Goal: Task Accomplishment & Management: Manage account settings

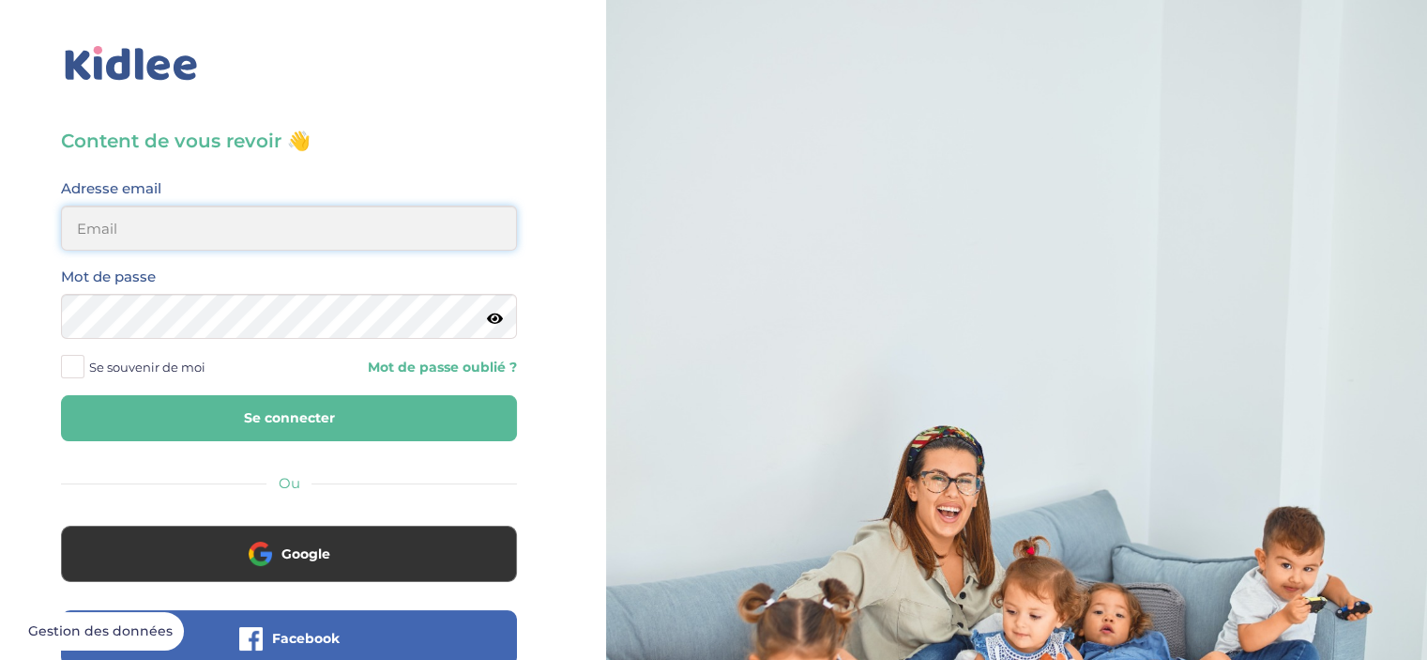
click at [252, 227] on input "email" at bounding box center [289, 228] width 456 height 45
type input "sunnmir00@gmail.com"
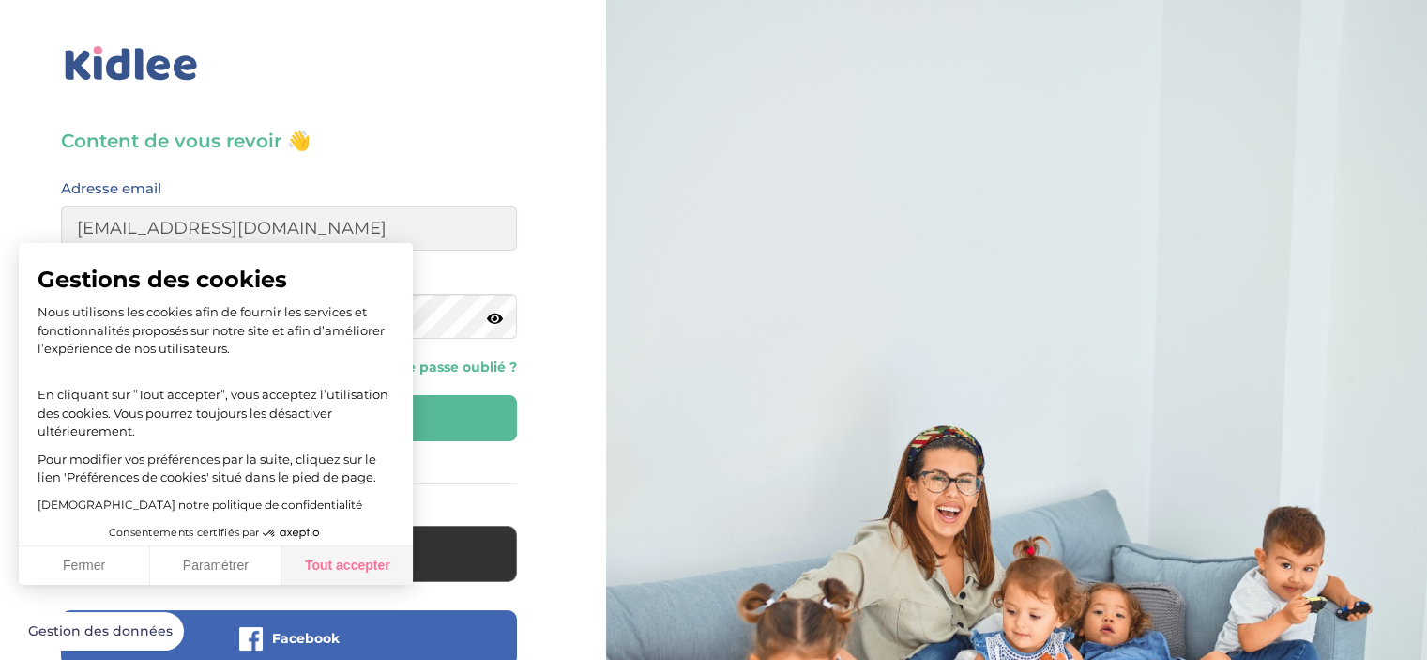
click at [339, 576] on button "Tout accepter" at bounding box center [347, 565] width 131 height 39
checkbox input "true"
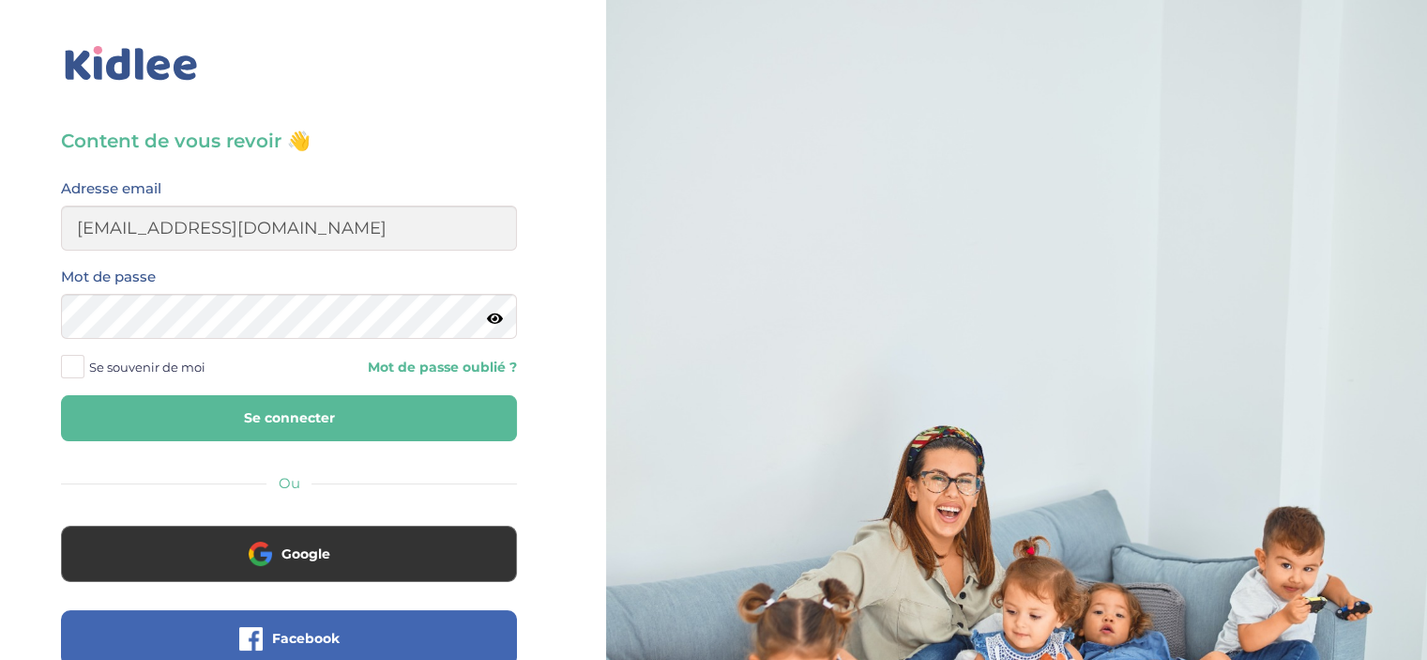
click at [496, 317] on icon at bounding box center [495, 319] width 16 height 14
click at [68, 369] on span at bounding box center [72, 366] width 23 height 23
click at [0, 0] on input "Se souvenir de moi" at bounding box center [0, 0] width 0 height 0
click at [273, 421] on button "Se connecter" at bounding box center [289, 418] width 456 height 46
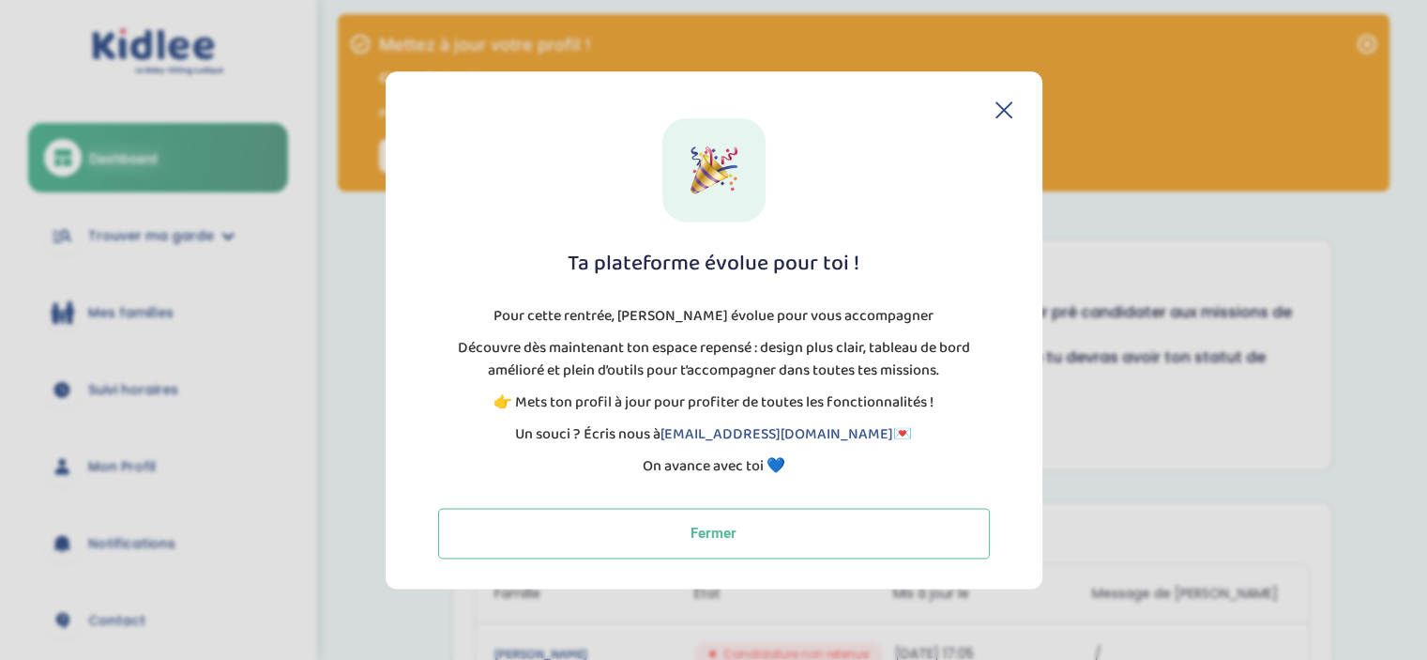
click at [1002, 113] on icon at bounding box center [1004, 109] width 17 height 17
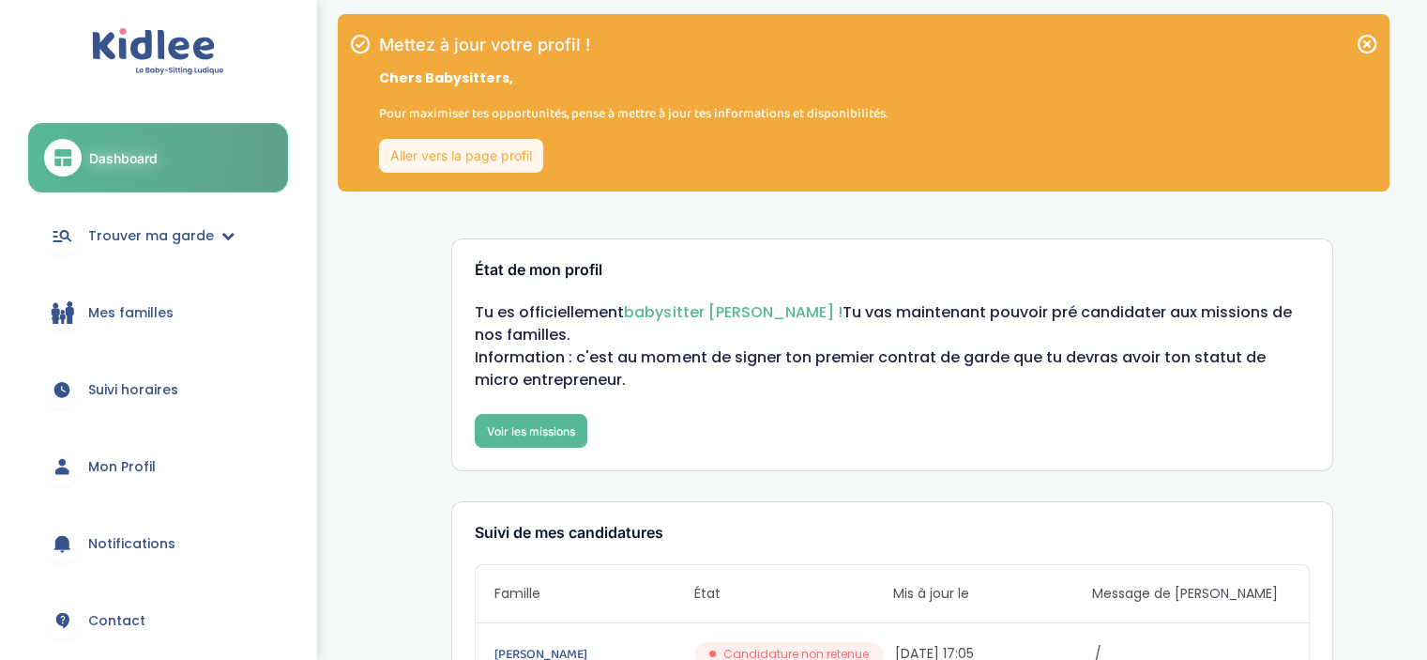
click at [476, 156] on link "Aller vers la page profil" at bounding box center [461, 156] width 164 height 34
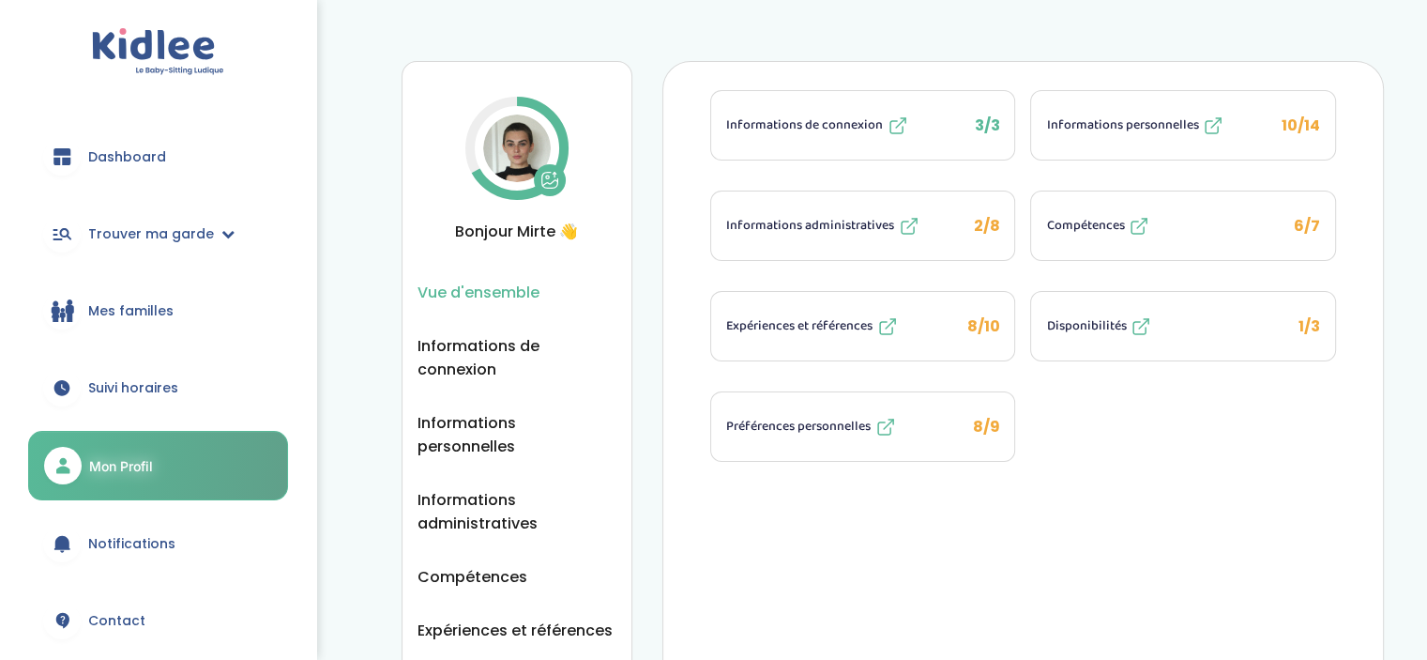
click at [1146, 123] on span "Informations personnelles" at bounding box center [1122, 125] width 152 height 20
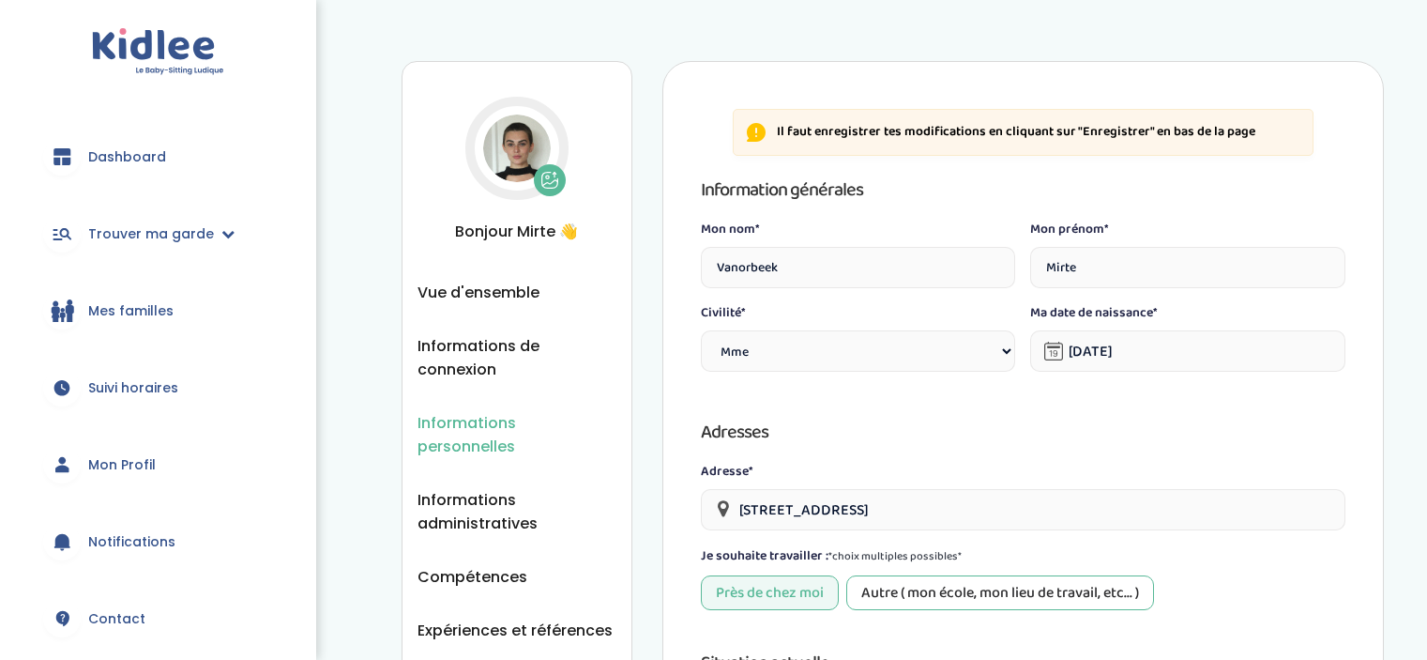
select select "1"
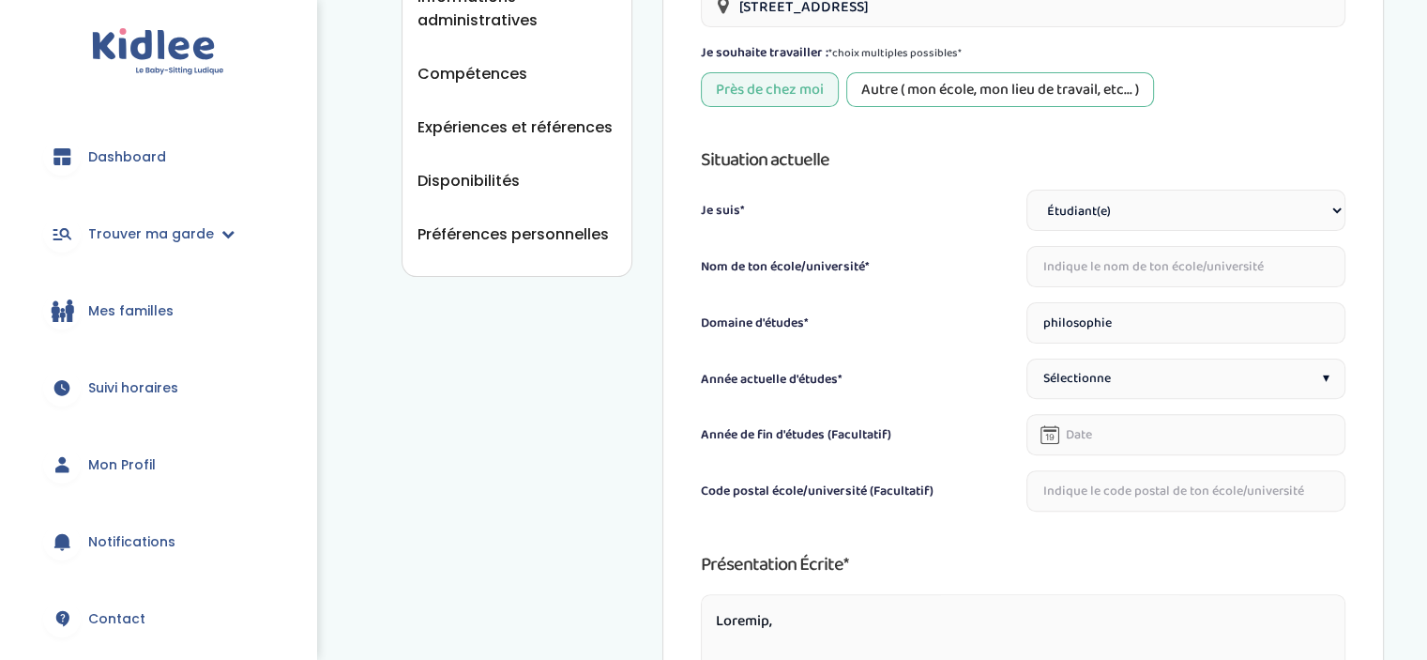
scroll to position [522, 0]
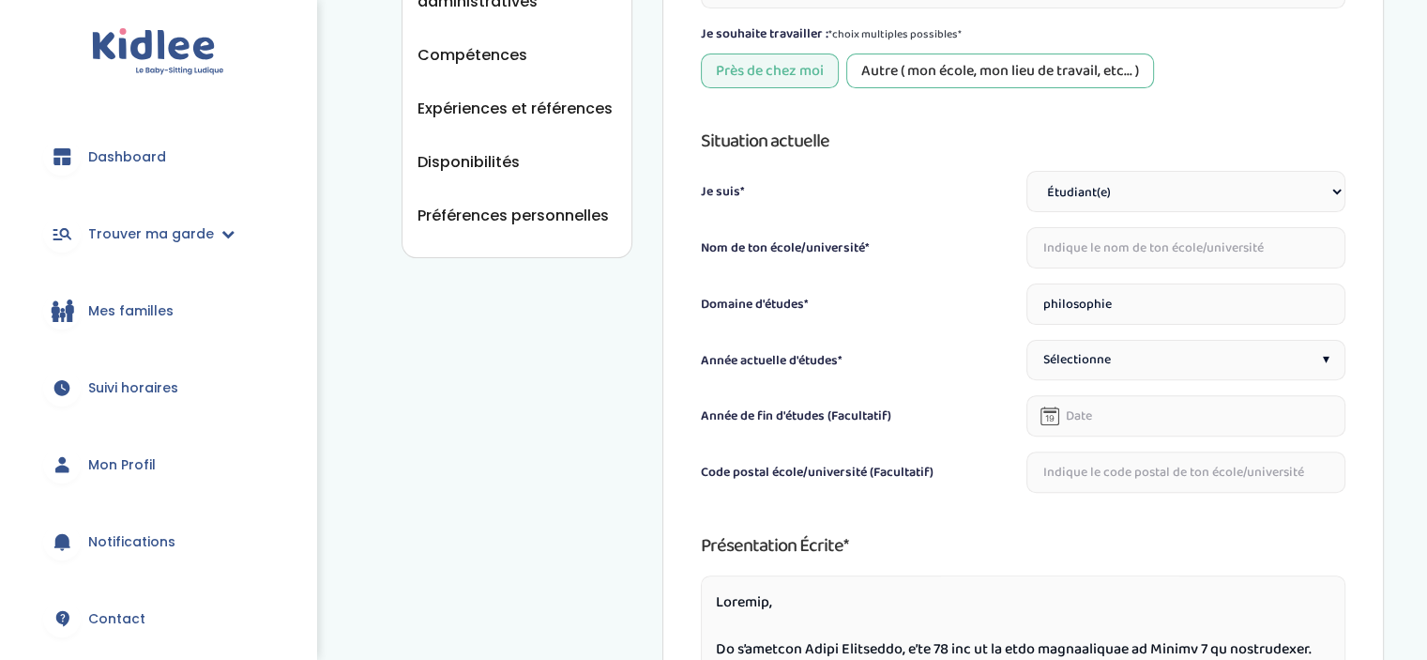
click at [1139, 191] on select "Étudiant(e) Salarié Professionnel(le) de la petite enfance Retraité(e) En reche…" at bounding box center [1186, 191] width 319 height 41
select select "6"
click at [1027, 171] on select "Étudiant(e) Salarié Professionnel(le) de la petite enfance Retraité(e) En reche…" at bounding box center [1186, 191] width 319 height 41
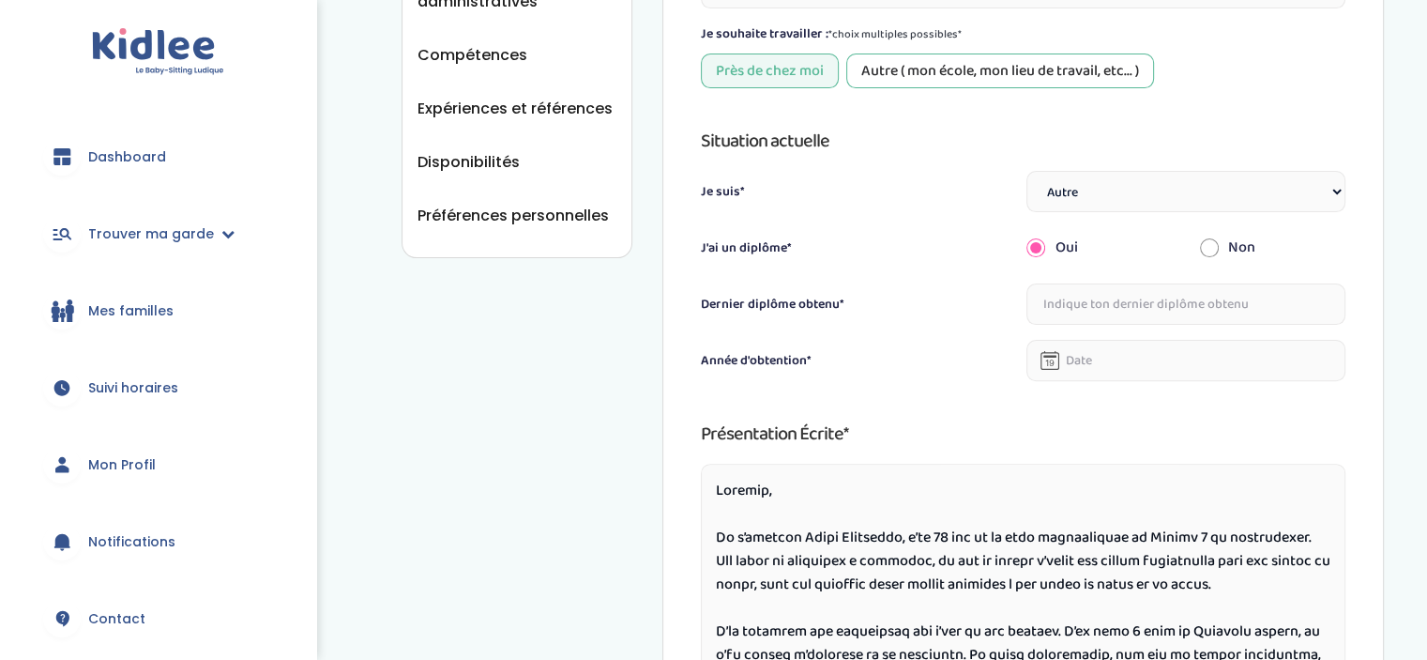
click at [1140, 294] on input "text" at bounding box center [1186, 303] width 319 height 41
type input "Master de Philosophie"
click at [1051, 367] on icon at bounding box center [1050, 360] width 19 height 19
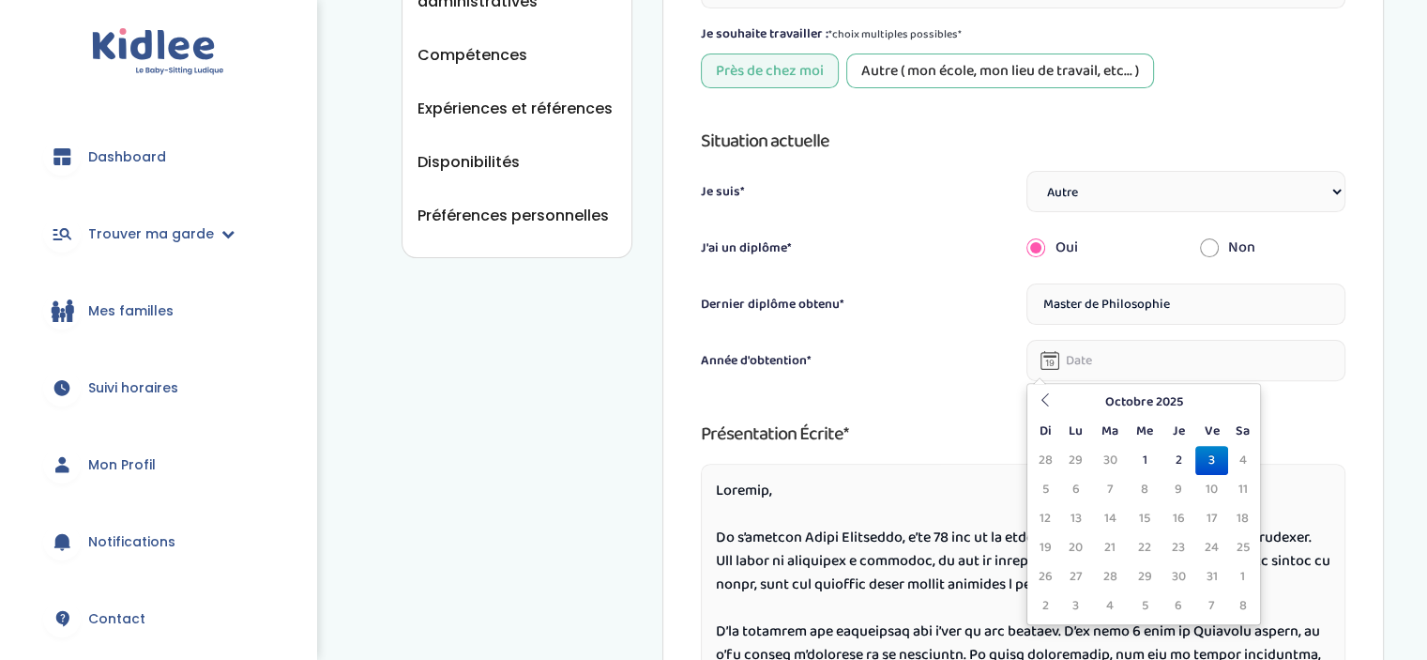
click at [1083, 359] on input "text" at bounding box center [1186, 360] width 319 height 41
click at [1044, 402] on icon at bounding box center [1045, 399] width 13 height 13
click at [1178, 546] on td "25" at bounding box center [1179, 547] width 33 height 29
type input "[DATE]"
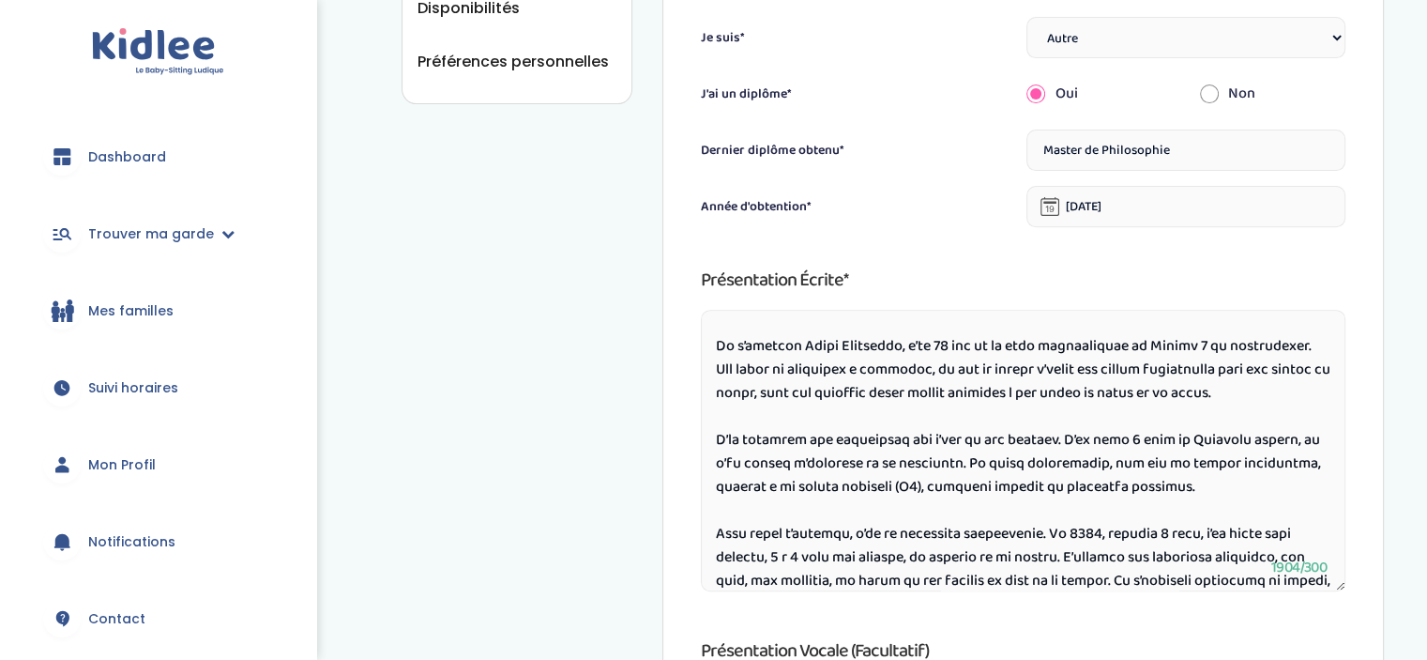
scroll to position [33, 0]
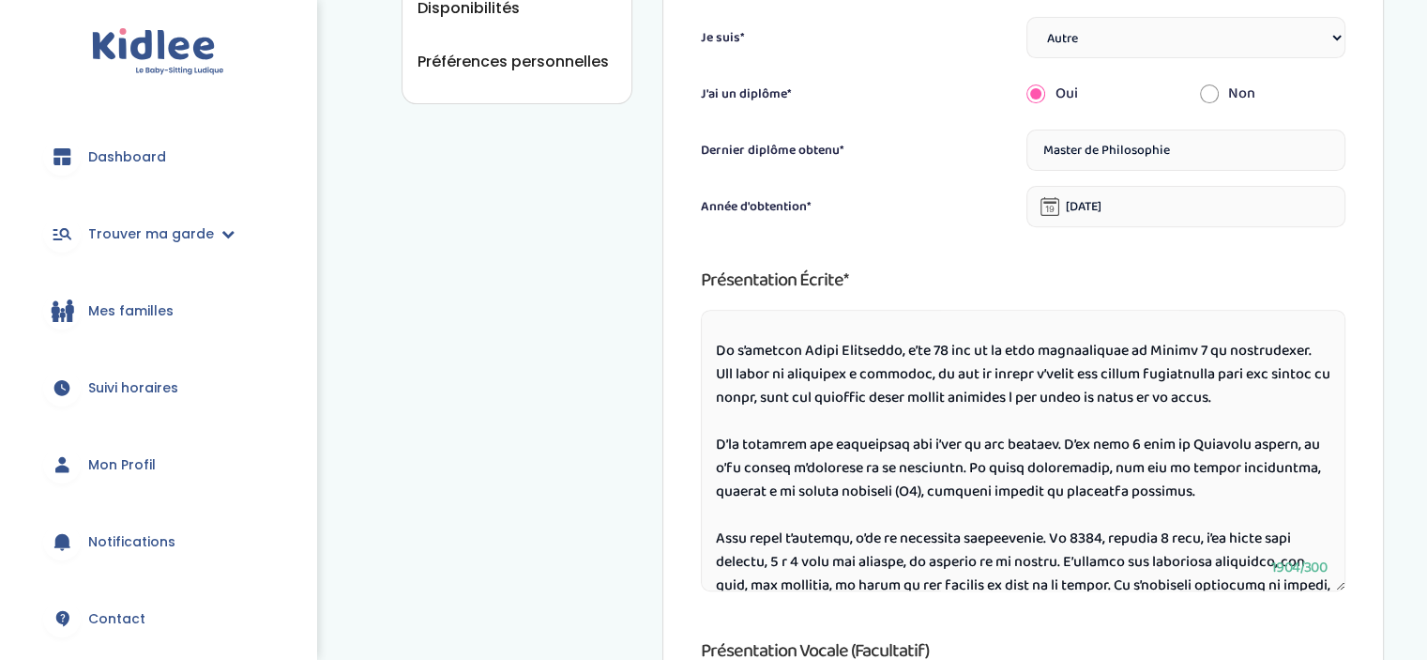
click at [945, 350] on textarea at bounding box center [1023, 451] width 645 height 282
click at [1124, 356] on textarea at bounding box center [1023, 451] width 645 height 282
drag, startPoint x: 1224, startPoint y: 351, endPoint x: 1038, endPoint y: 351, distance: 185.8
click at [1038, 351] on textarea at bounding box center [1023, 451] width 645 height 282
click at [1160, 350] on textarea at bounding box center [1023, 451] width 645 height 282
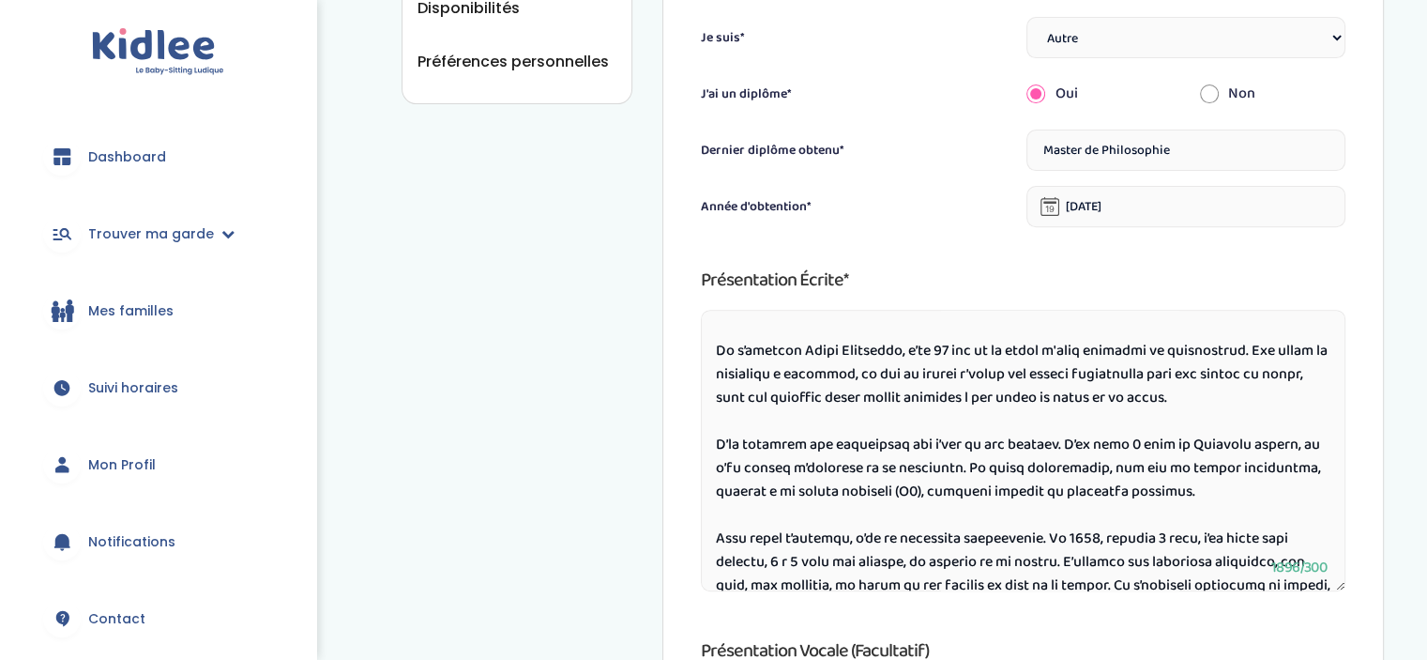
click at [1160, 350] on textarea at bounding box center [1023, 451] width 645 height 282
click at [1163, 351] on textarea at bounding box center [1023, 451] width 645 height 282
click at [803, 377] on textarea at bounding box center [1023, 451] width 645 height 282
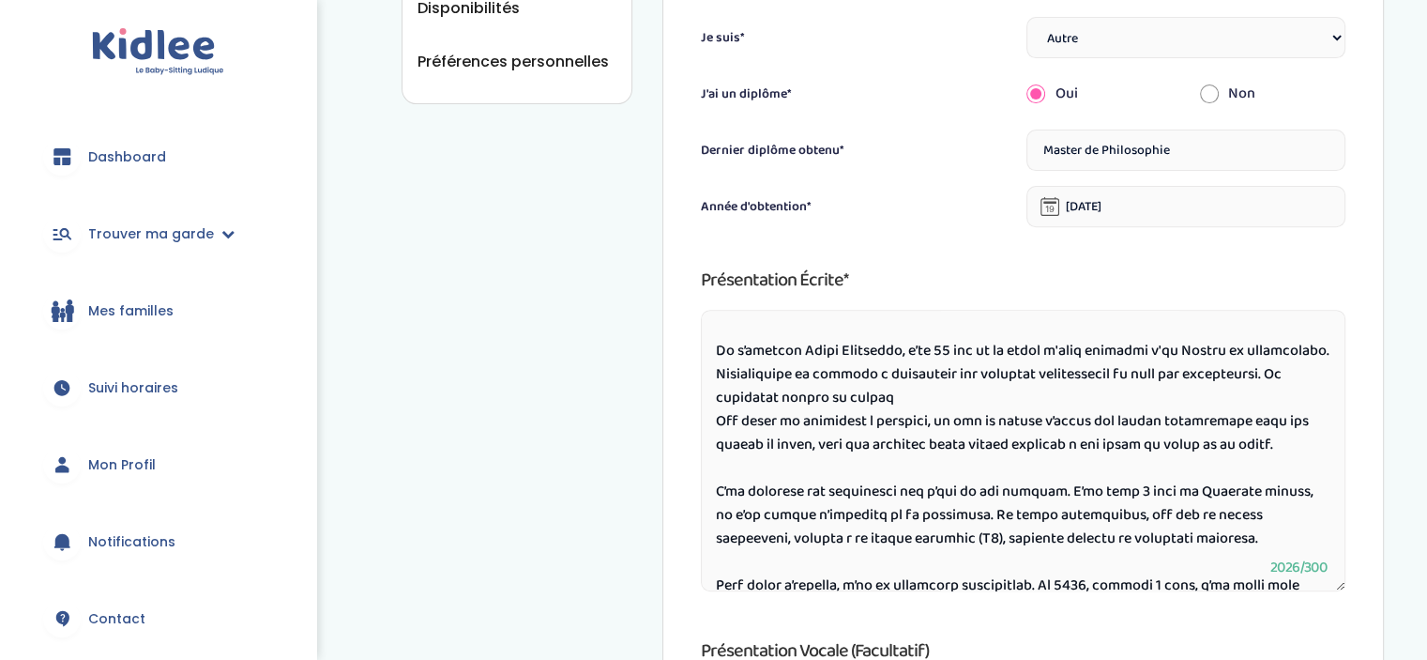
drag, startPoint x: 933, startPoint y: 421, endPoint x: 706, endPoint y: 431, distance: 227.3
click at [706, 431] on textarea at bounding box center [1023, 451] width 645 height 282
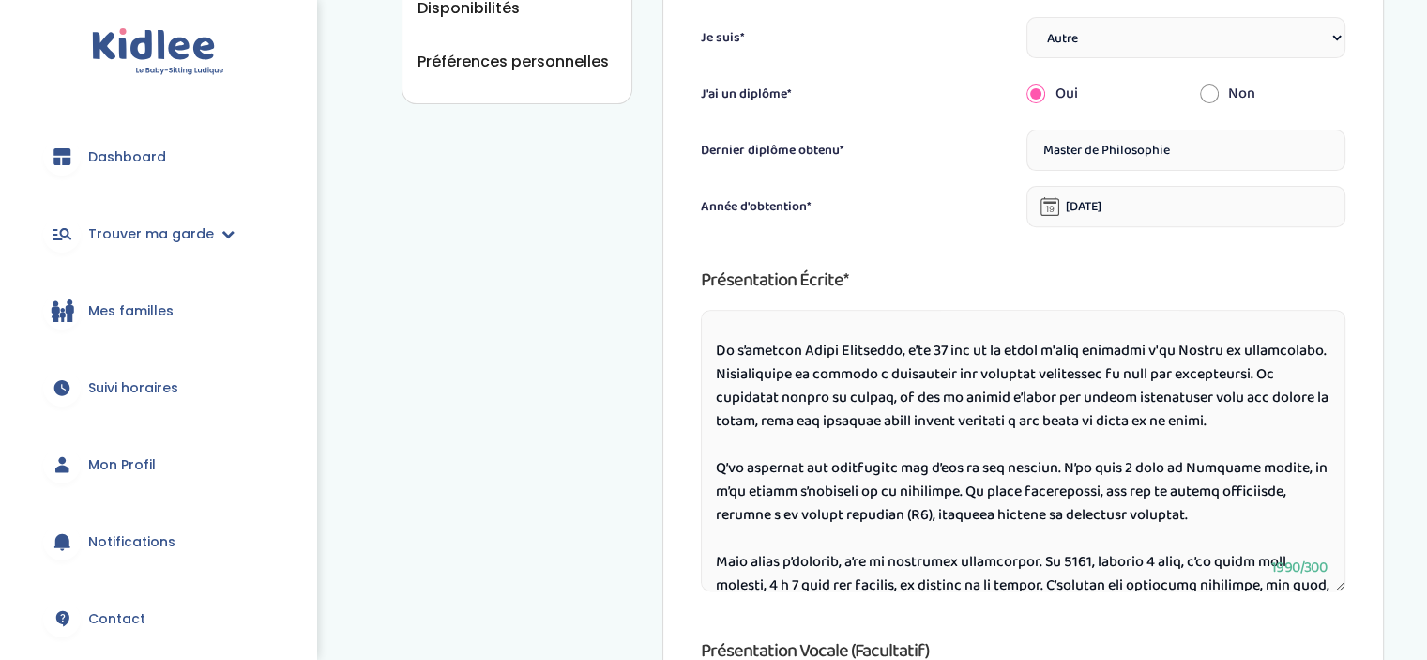
drag, startPoint x: 888, startPoint y: 426, endPoint x: 915, endPoint y: 446, distance: 33.6
click at [915, 446] on textarea at bounding box center [1023, 451] width 645 height 282
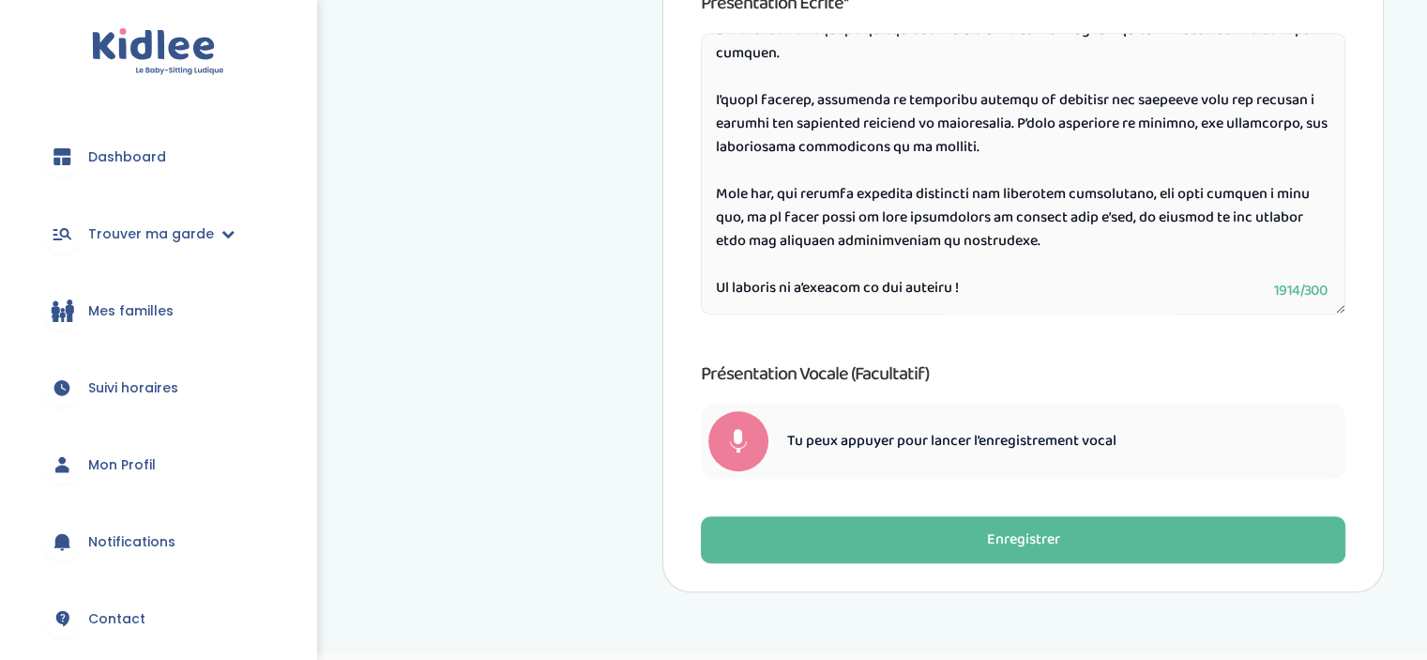
scroll to position [1006, 0]
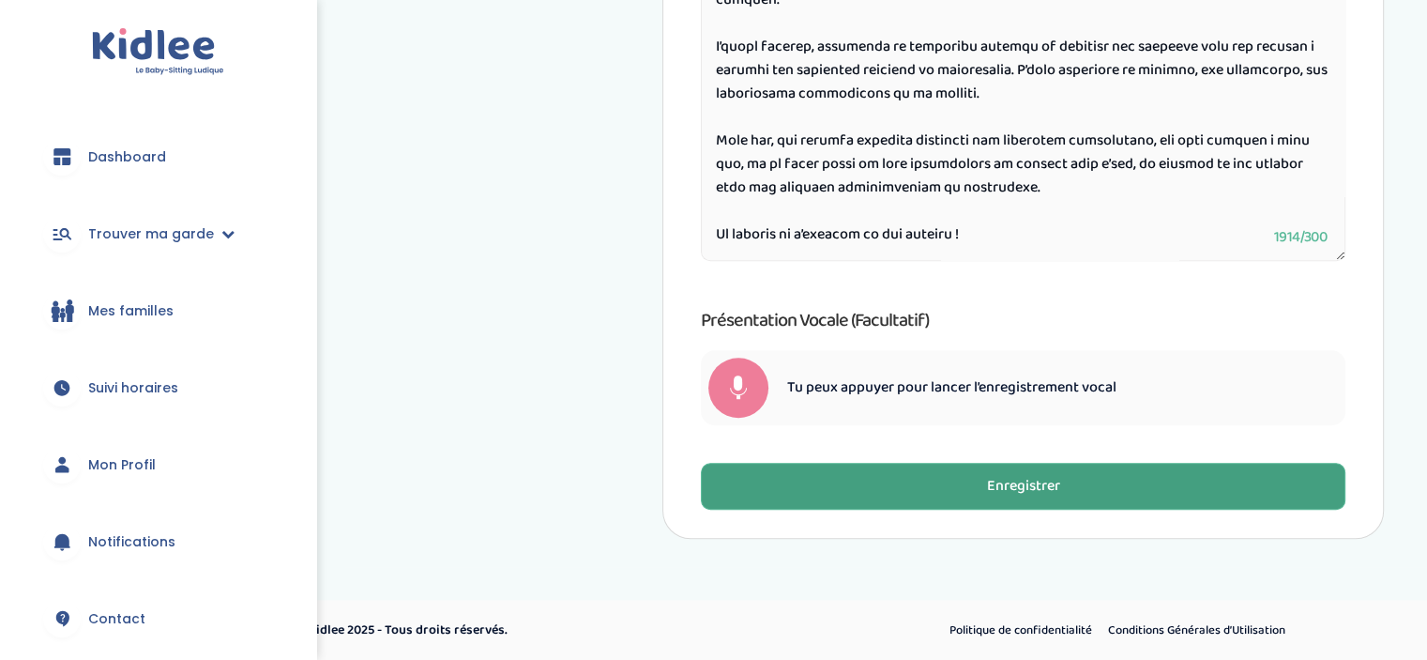
type textarea "Loremip, Do s’ametcon Adipi Elitseddo, e’te 90 inc ut la etdol m'aliq enimadmi …"
click at [1033, 483] on div "Enregistrer" at bounding box center [1022, 487] width 73 height 22
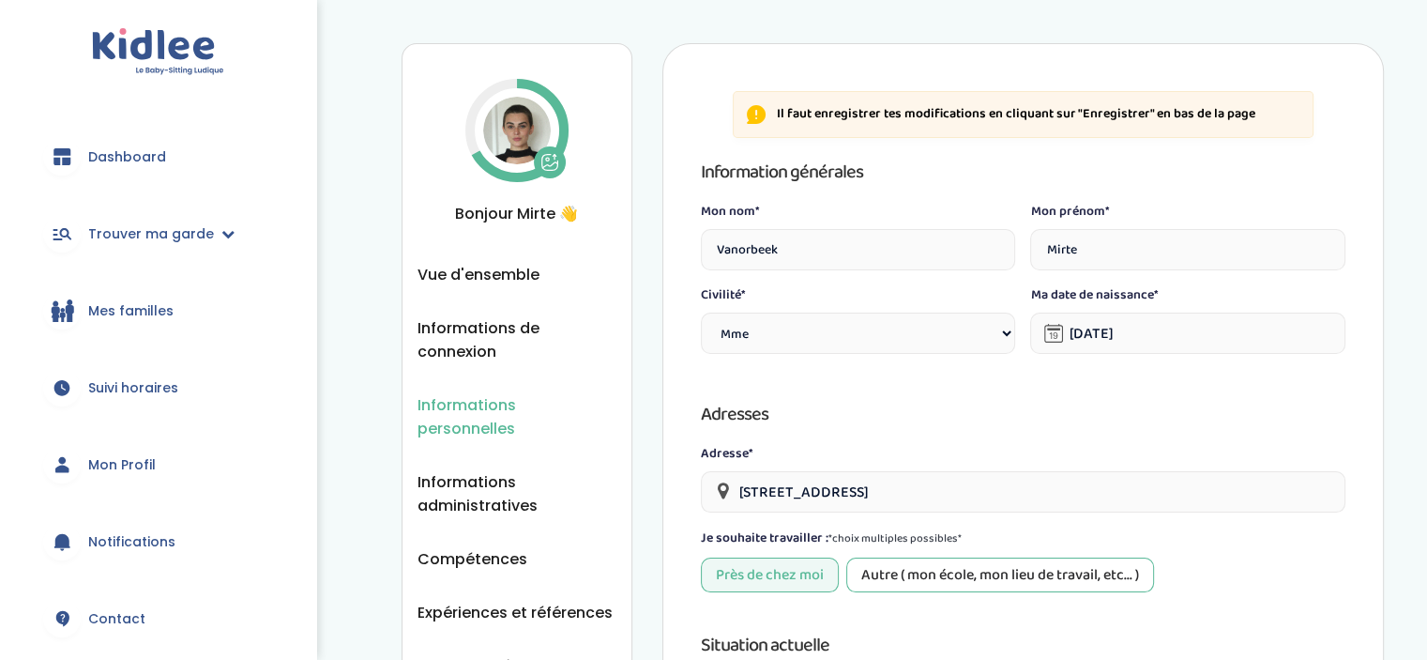
scroll to position [0, 0]
